Goal: Check status

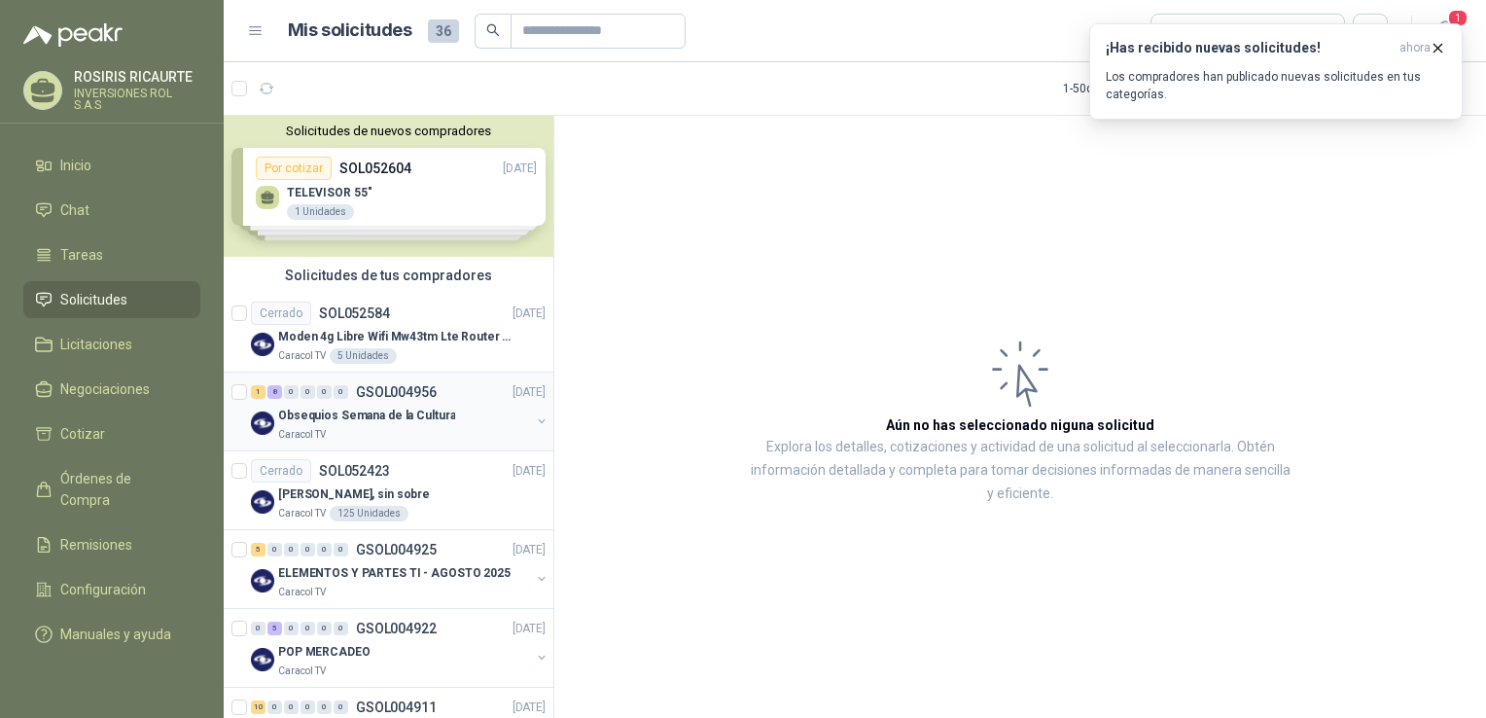
click at [399, 440] on div "Caracol TV" at bounding box center [404, 435] width 252 height 16
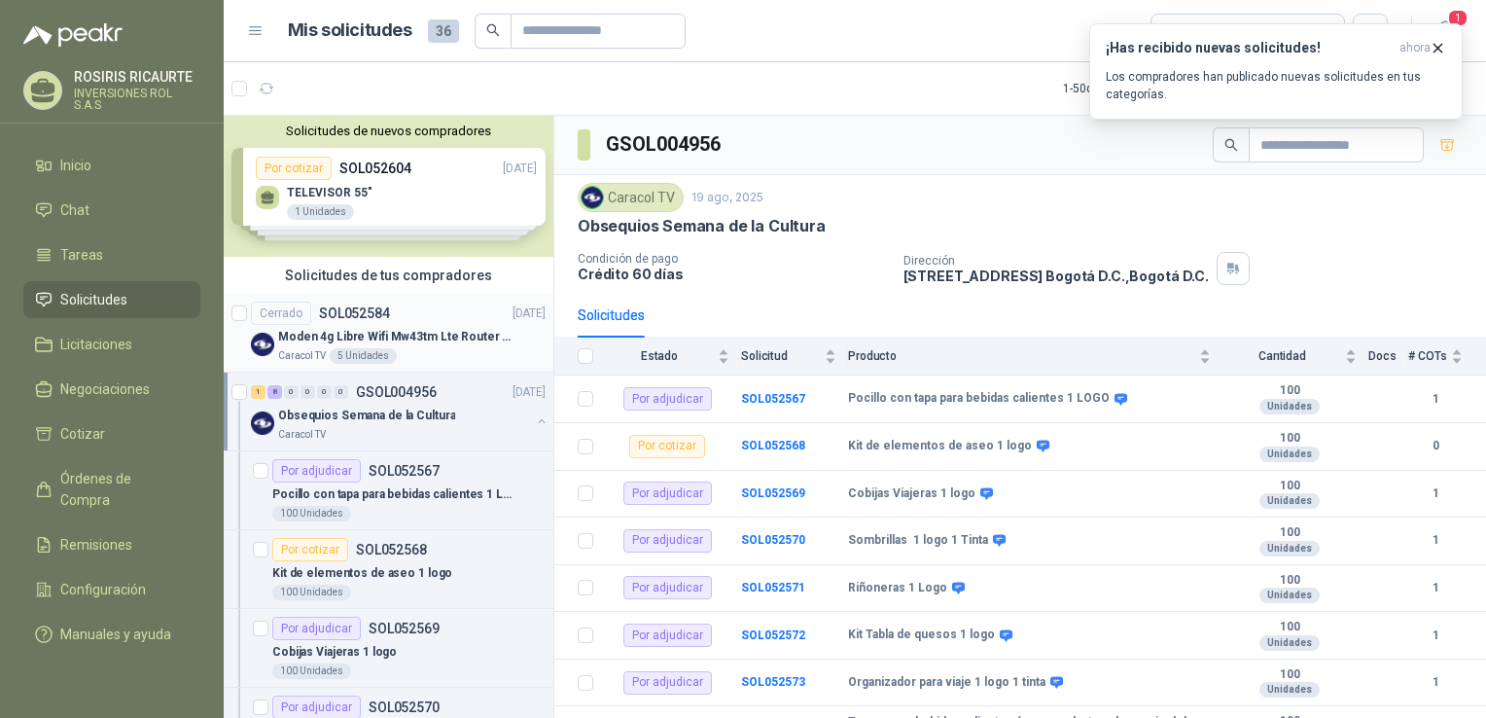
click at [408, 298] on article "Cerrado SOL052584 [DATE] Moden 4g Libre Wifi Mw43tm Lte Router Móvil Internet 5…" at bounding box center [389, 333] width 330 height 79
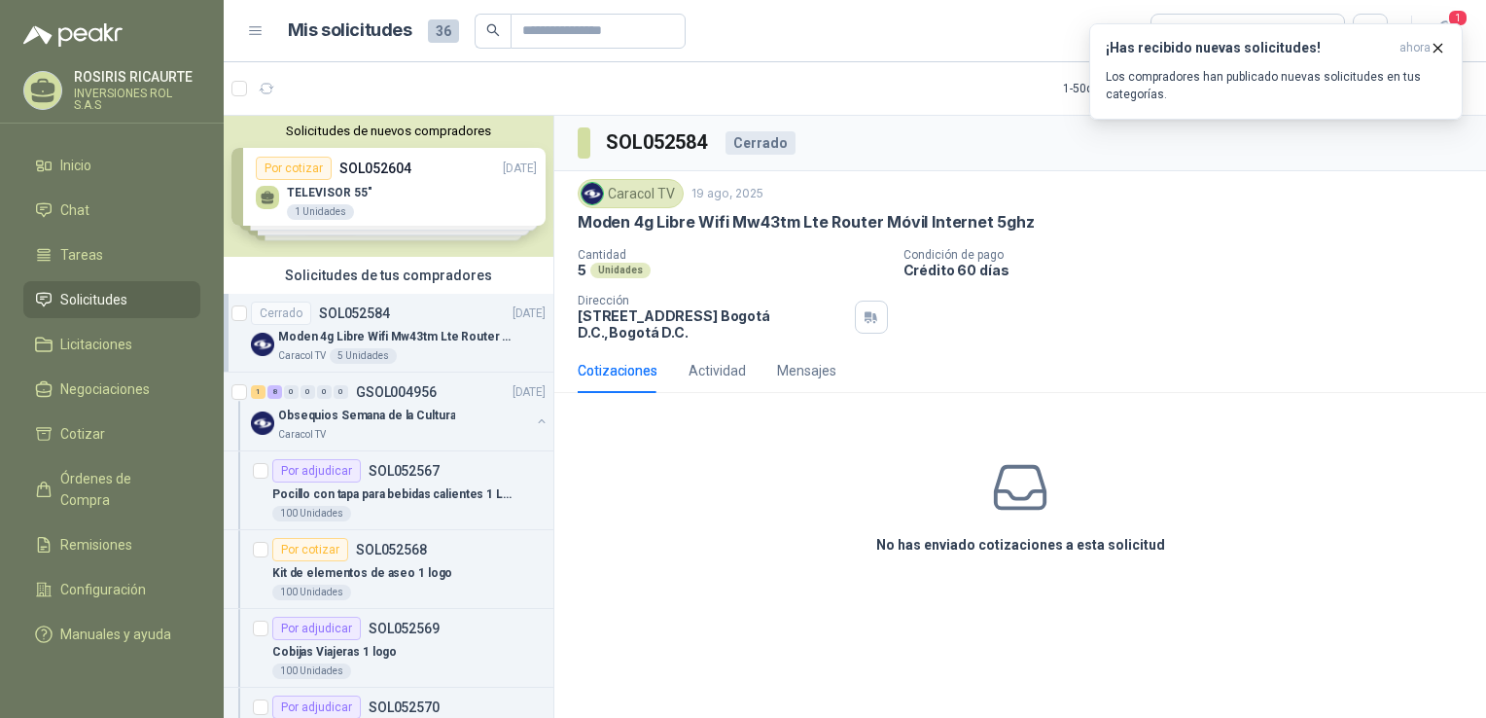
click at [342, 204] on div "Solicitudes de nuevos compradores Por cotizar SOL052604 [DATE] TELEVISOR 55" 1…" at bounding box center [389, 186] width 330 height 141
click at [342, 204] on div "TELEVISOR 55" 1 Unidades" at bounding box center [330, 203] width 86 height 35
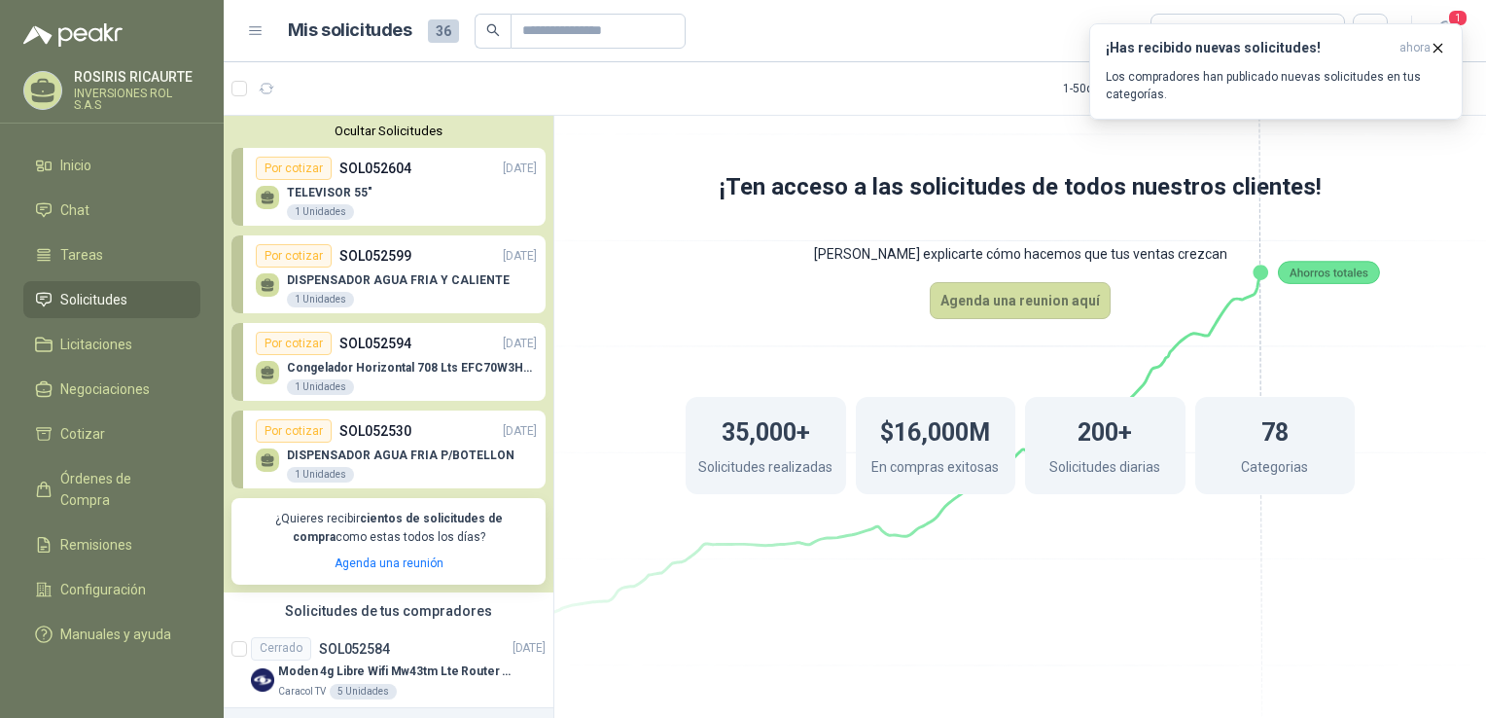
click at [383, 481] on div "DISPENSADOR AGUA FRIA P/BOTELLON 1 Unidades" at bounding box center [401, 465] width 228 height 35
click at [393, 471] on div "DISPENSADOR AGUA FRIA P/BOTELLON 1 Unidades" at bounding box center [401, 465] width 228 height 35
click at [396, 344] on p "SOL052594" at bounding box center [376, 343] width 72 height 21
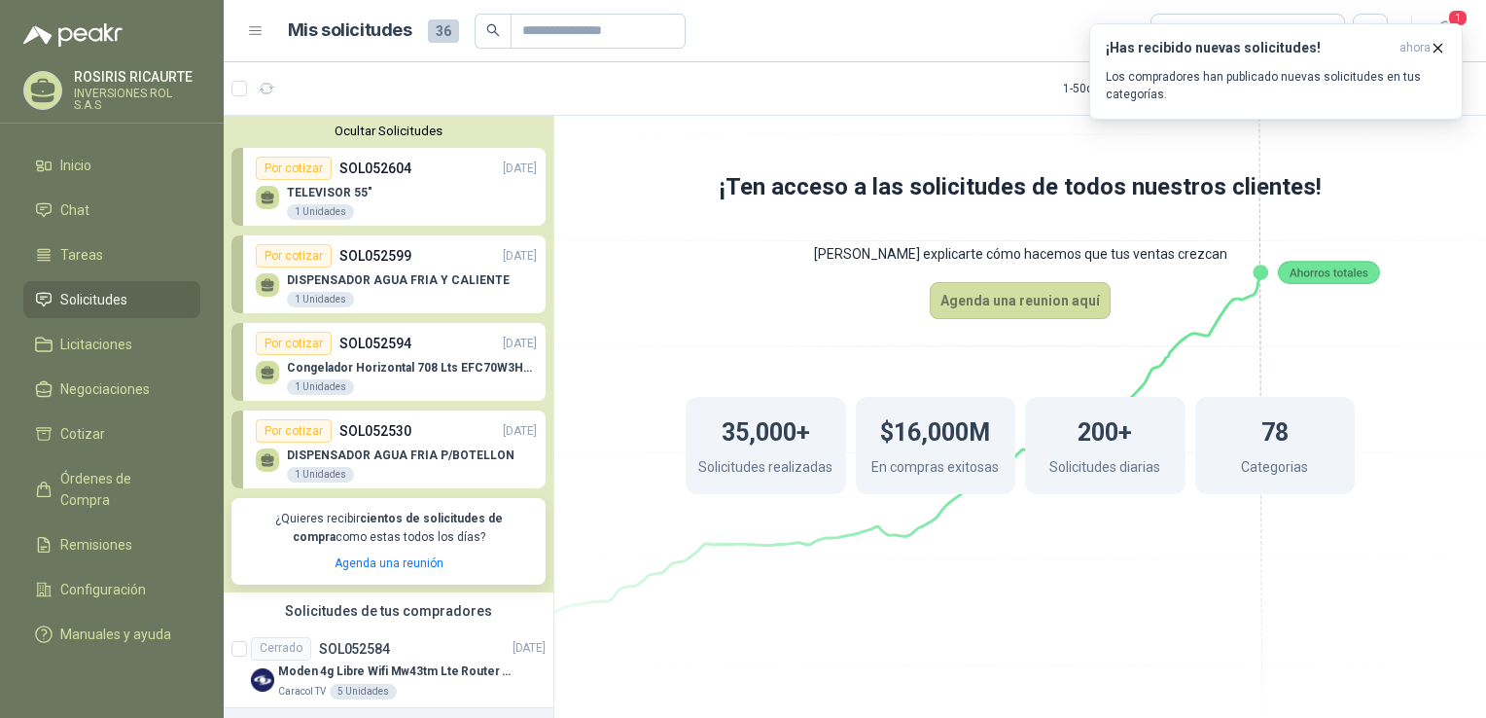
click at [396, 344] on p "SOL052594" at bounding box center [376, 343] width 72 height 21
